Goal: Task Accomplishment & Management: Manage account settings

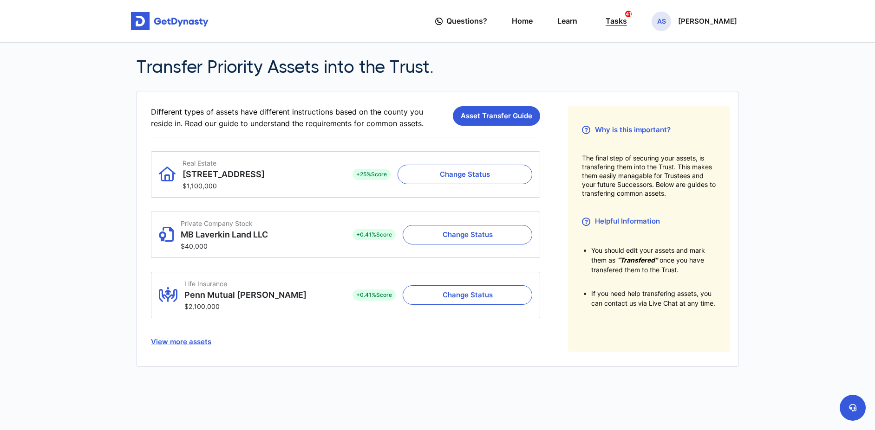
click at [627, 24] on div "Tasks 41" at bounding box center [615, 21] width 21 height 17
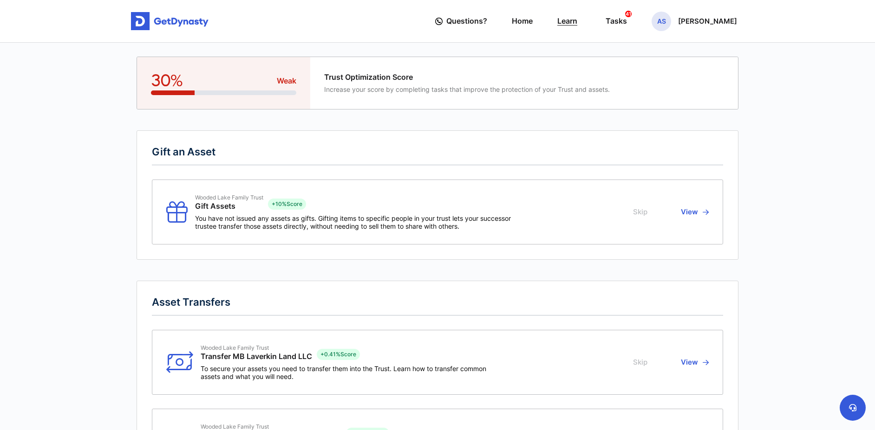
click at [577, 24] on link "Learn" at bounding box center [567, 21] width 20 height 26
click at [721, 19] on p "[PERSON_NAME]" at bounding box center [707, 21] width 59 height 7
click at [680, 59] on link "Profile" at bounding box center [661, 53] width 73 height 25
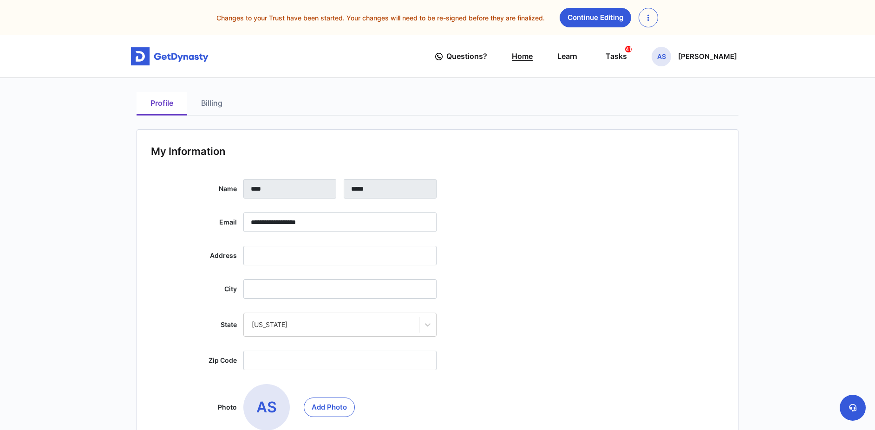
click at [533, 60] on link "Home" at bounding box center [522, 56] width 21 height 26
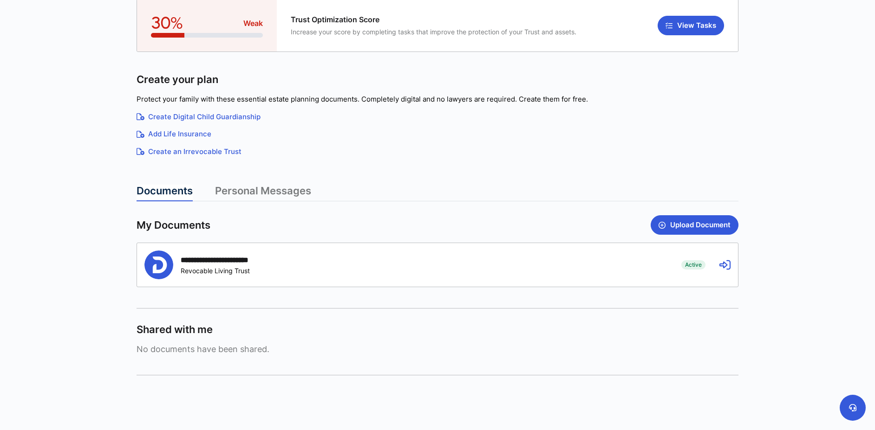
scroll to position [93, 0]
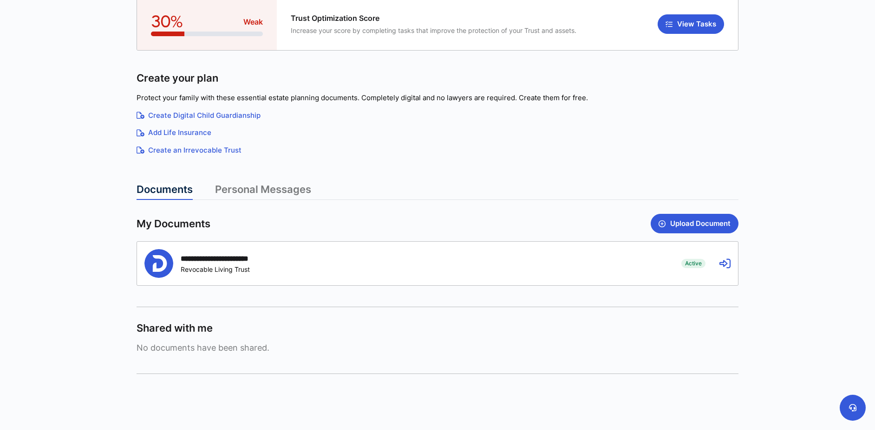
click at [268, 262] on div "**********" at bounding box center [228, 258] width 95 height 9
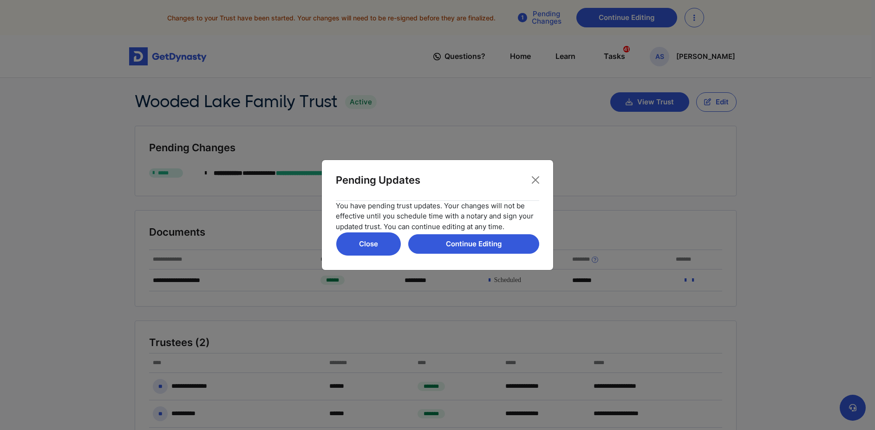
click at [387, 245] on button "Close" at bounding box center [368, 244] width 65 height 24
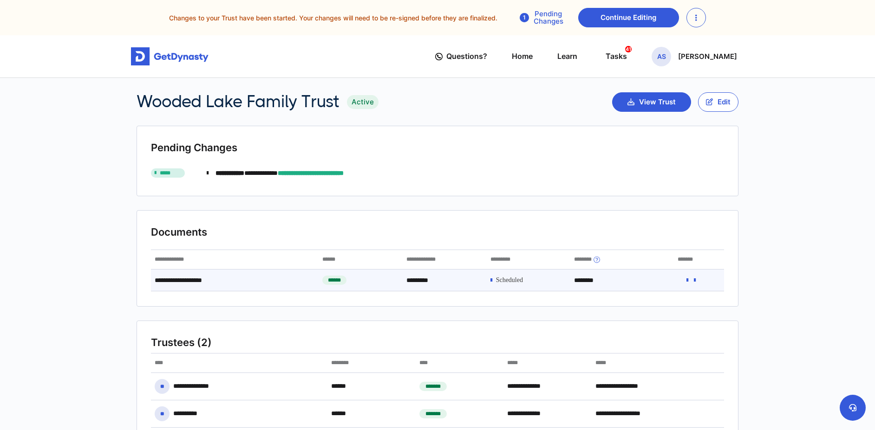
click at [510, 279] on span at bounding box center [509, 281] width 27 height 8
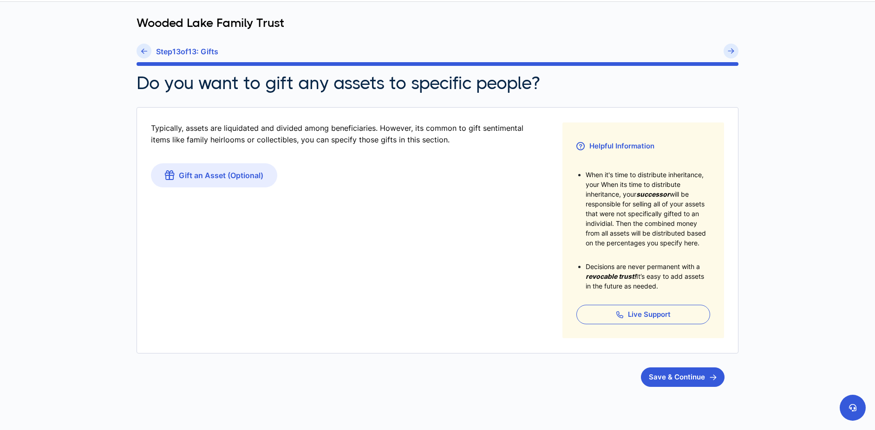
scroll to position [93, 0]
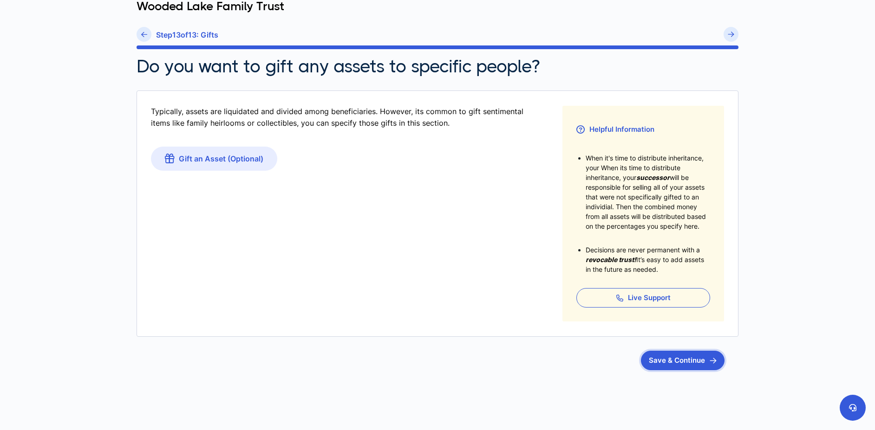
click at [667, 363] on button "Save & Continue" at bounding box center [683, 360] width 84 height 19
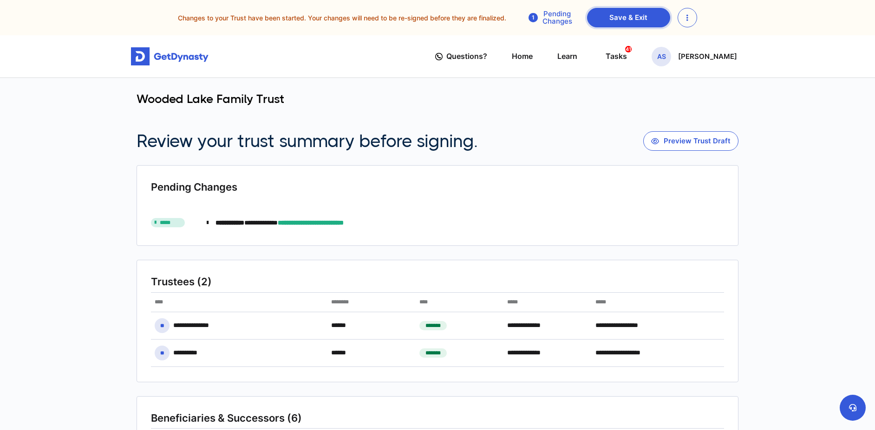
click at [626, 21] on link "Save & Exit" at bounding box center [628, 17] width 83 height 19
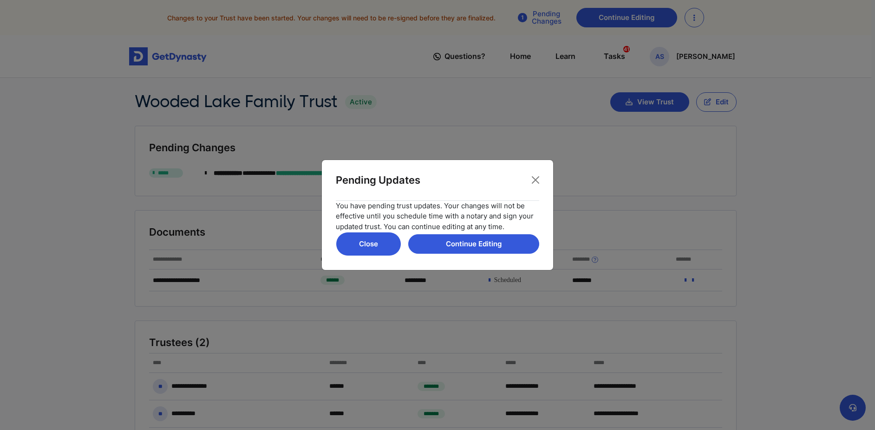
click at [353, 250] on button "Close" at bounding box center [368, 244] width 65 height 24
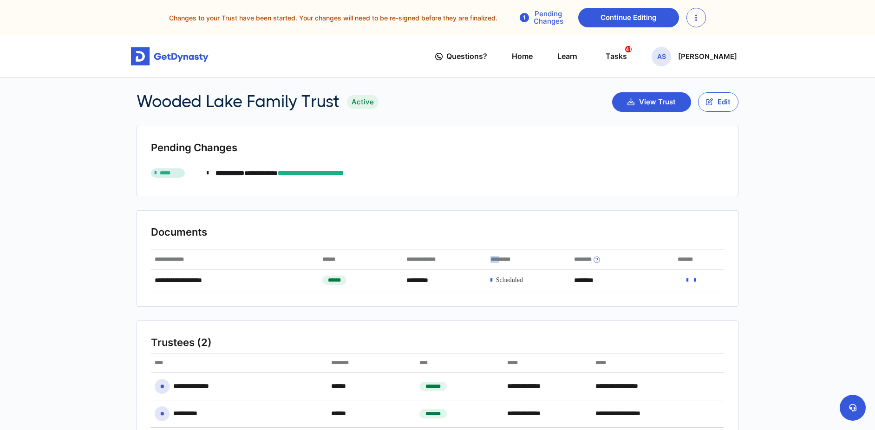
drag, startPoint x: 506, startPoint y: 264, endPoint x: 512, endPoint y: 265, distance: 6.6
click at [512, 265] on div "*********" at bounding box center [529, 259] width 84 height 19
click at [687, 283] on icon at bounding box center [687, 280] width 2 height 6
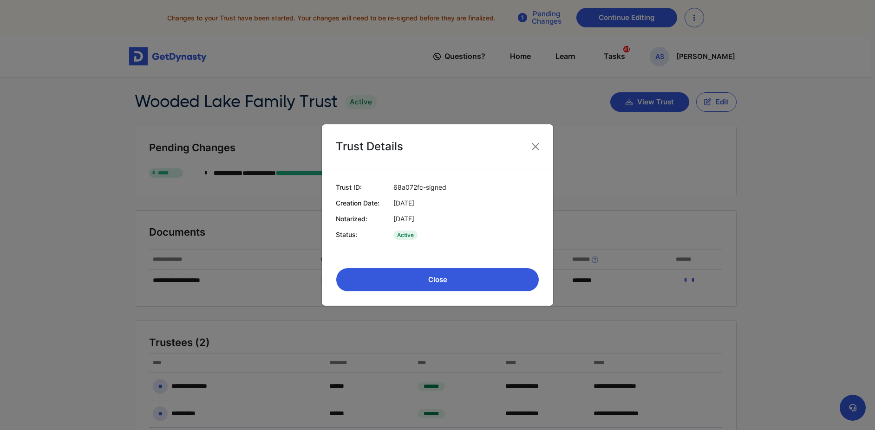
click at [444, 284] on button "Close" at bounding box center [437, 280] width 203 height 24
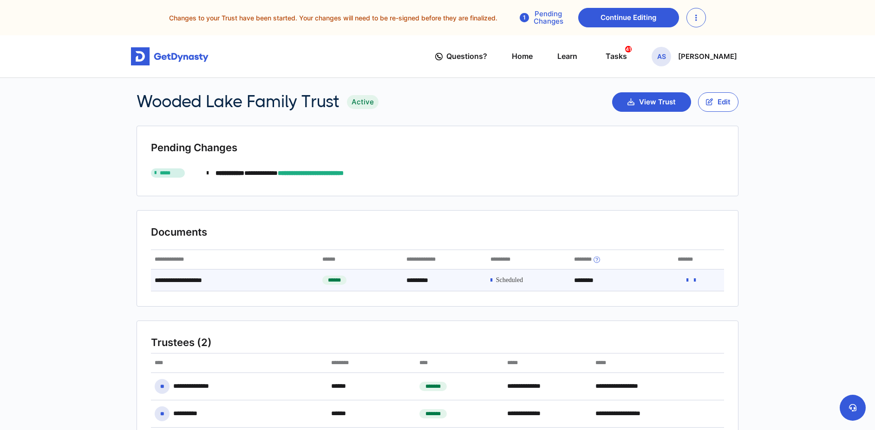
click at [695, 281] on icon at bounding box center [695, 280] width 2 height 6
